Goal: Task Accomplishment & Management: Use online tool/utility

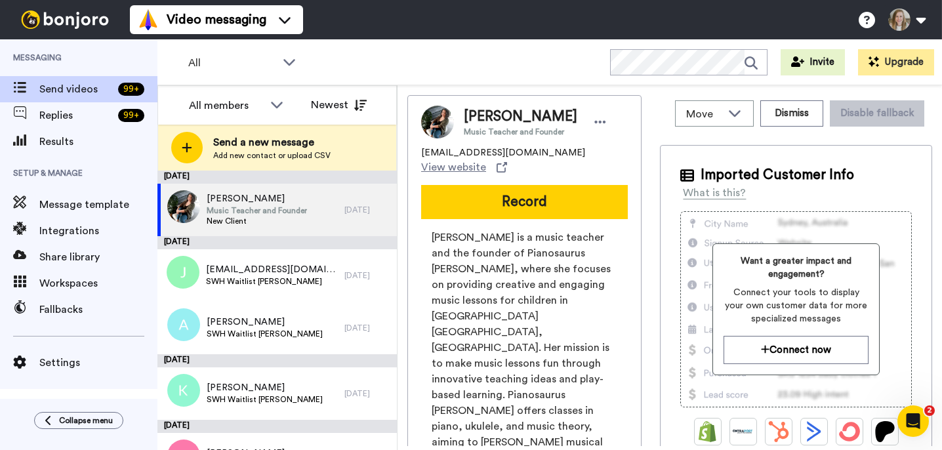
click at [537, 111] on span "[PERSON_NAME]" at bounding box center [520, 117] width 113 height 20
drag, startPoint x: 552, startPoint y: 117, endPoint x: 467, endPoint y: 117, distance: 84.6
click at [467, 117] on span "[PERSON_NAME]" at bounding box center [520, 117] width 113 height 20
copy span "[PERSON_NAME]"
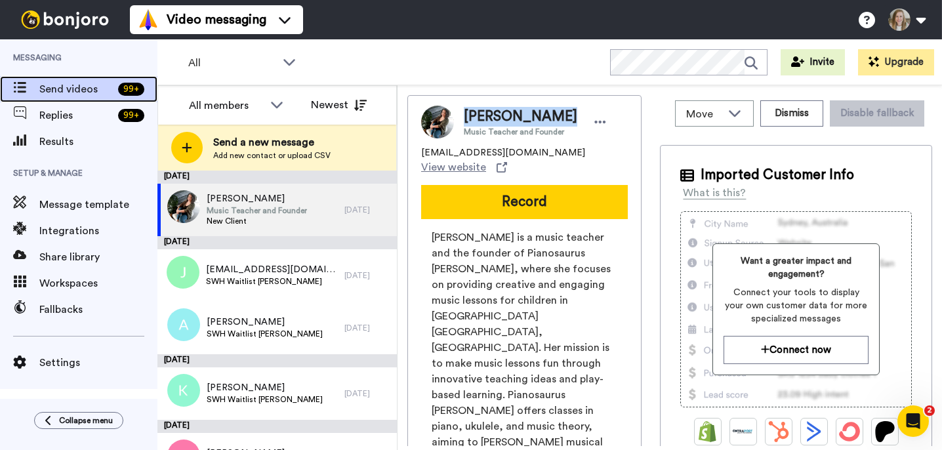
click at [61, 89] on span "Send videos" at bounding box center [75, 89] width 73 height 16
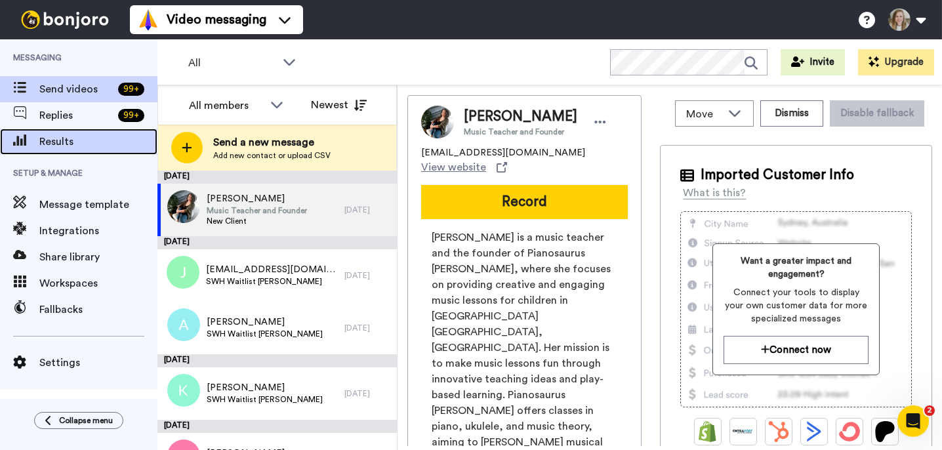
click at [49, 136] on span "Results" at bounding box center [98, 142] width 118 height 16
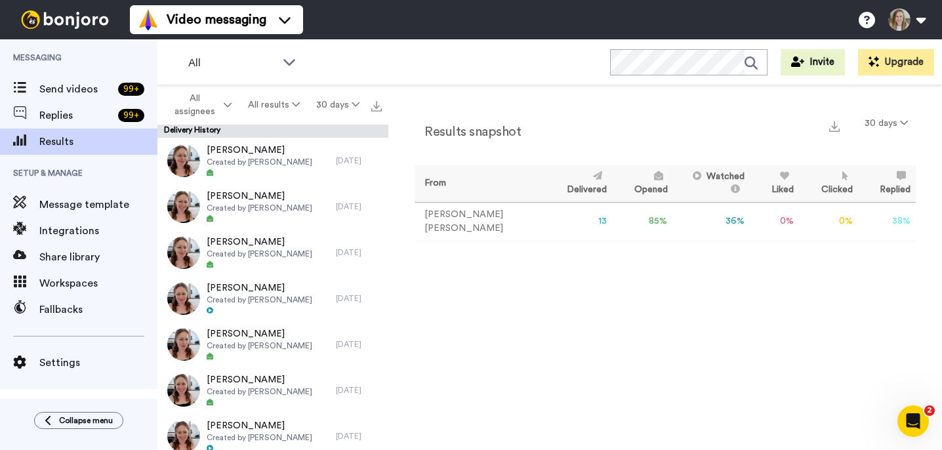
scroll to position [277, 0]
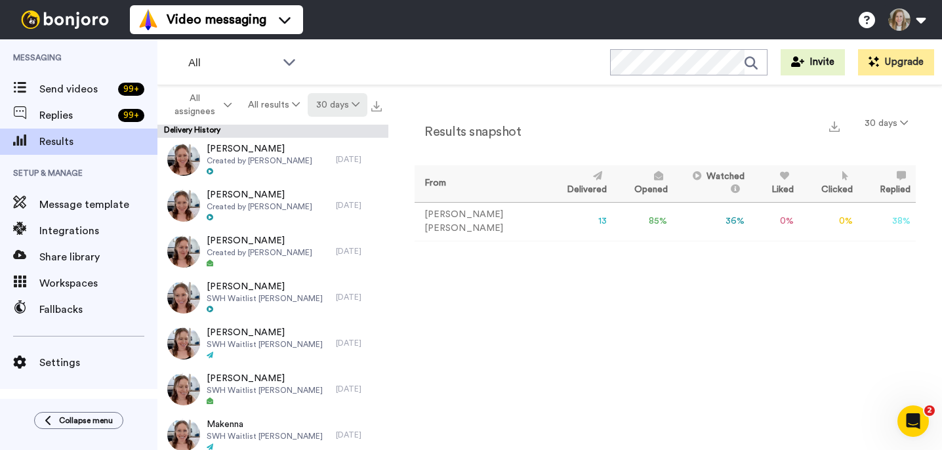
click at [339, 110] on button "30 days" at bounding box center [338, 105] width 60 height 24
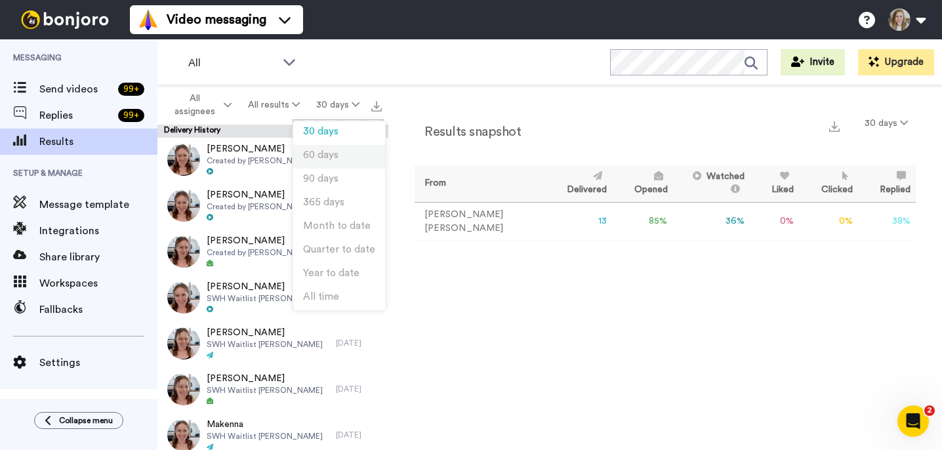
click at [329, 153] on span "60 days" at bounding box center [320, 155] width 35 height 10
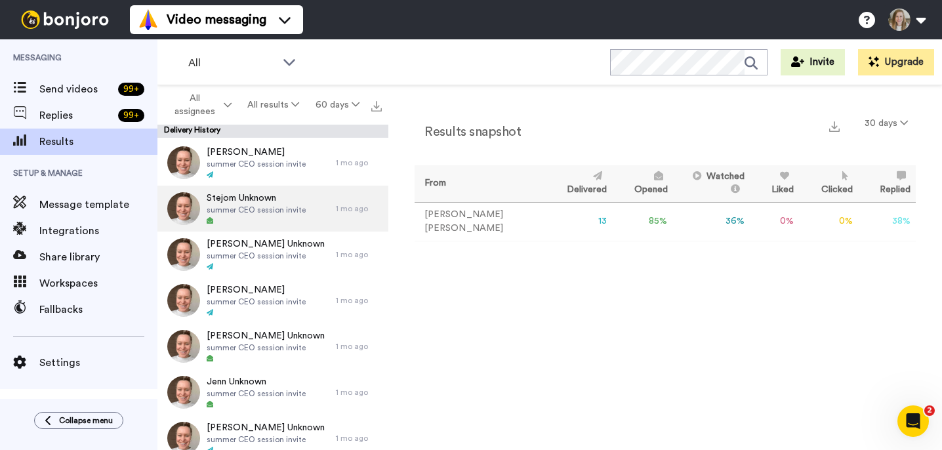
scroll to position [871, 0]
